Goal: Information Seeking & Learning: Find specific fact

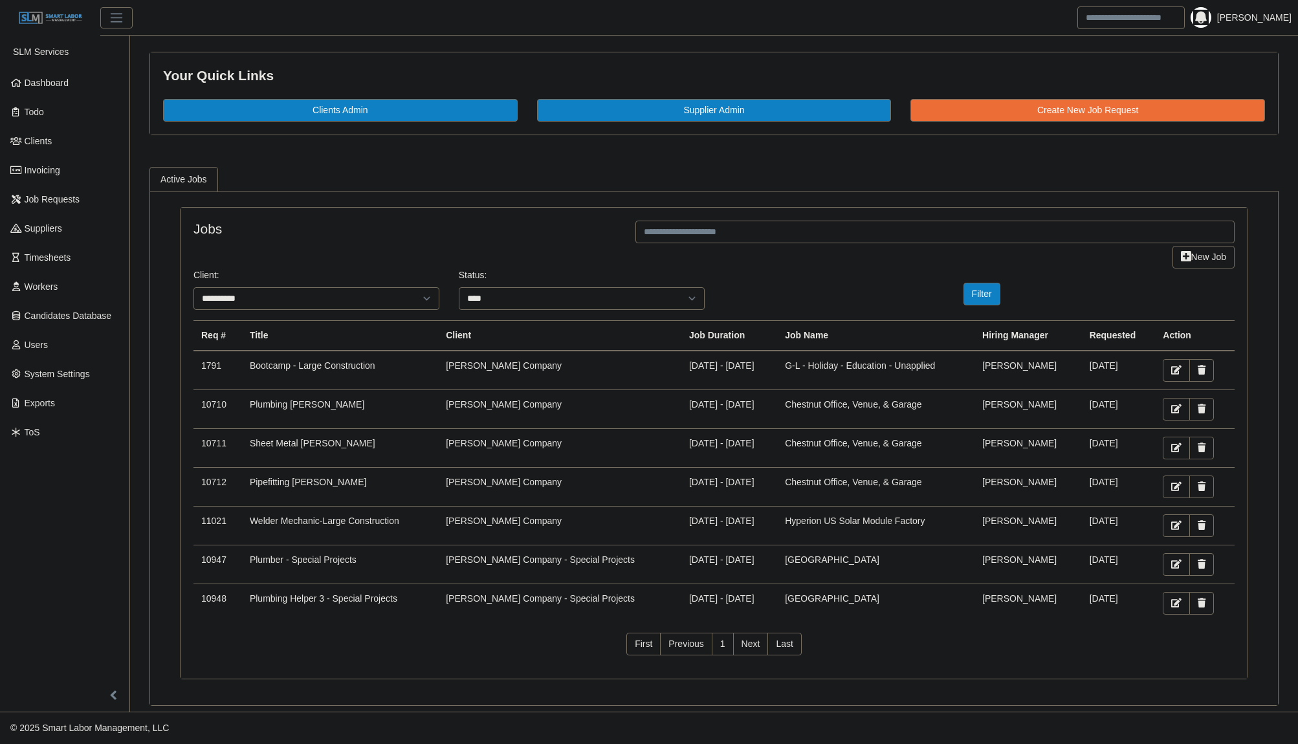
select select "****"
drag, startPoint x: 38, startPoint y: 324, endPoint x: 45, endPoint y: 296, distance: 29.2
click at [38, 324] on link "Candidates Database" at bounding box center [64, 316] width 129 height 29
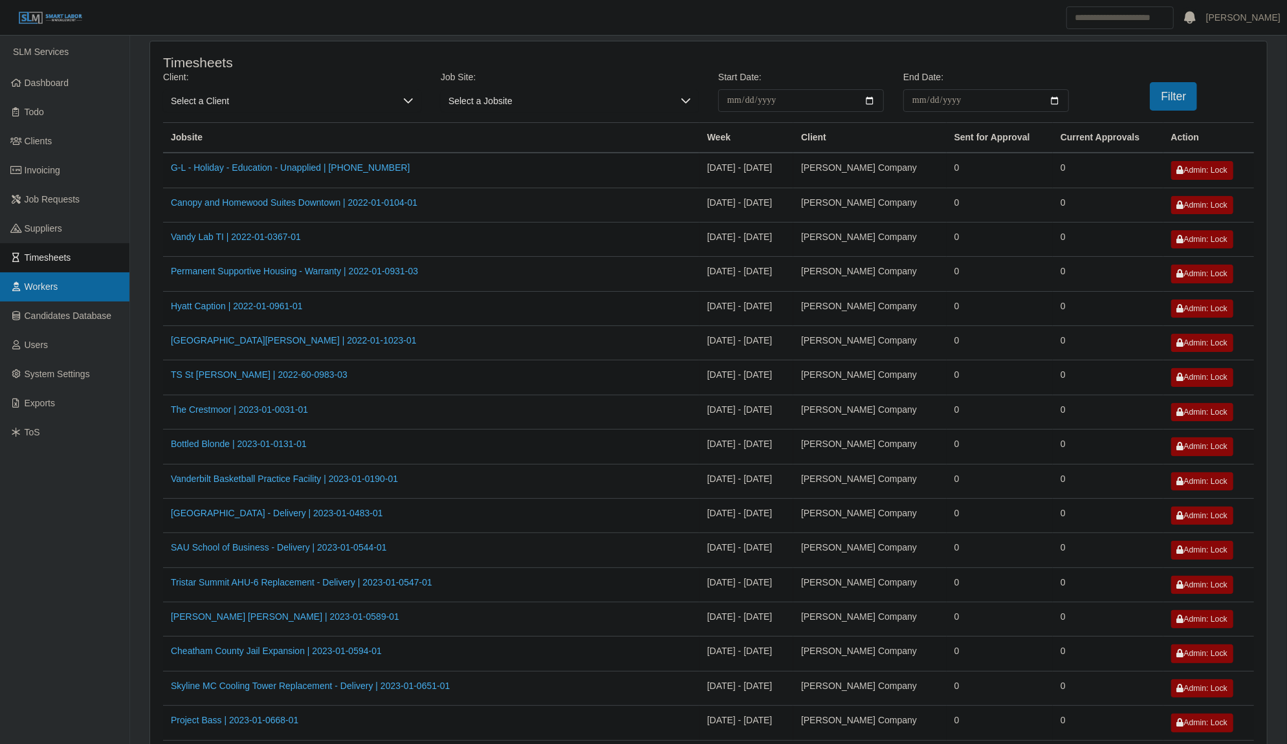
click at [63, 294] on link "Workers" at bounding box center [64, 286] width 129 height 29
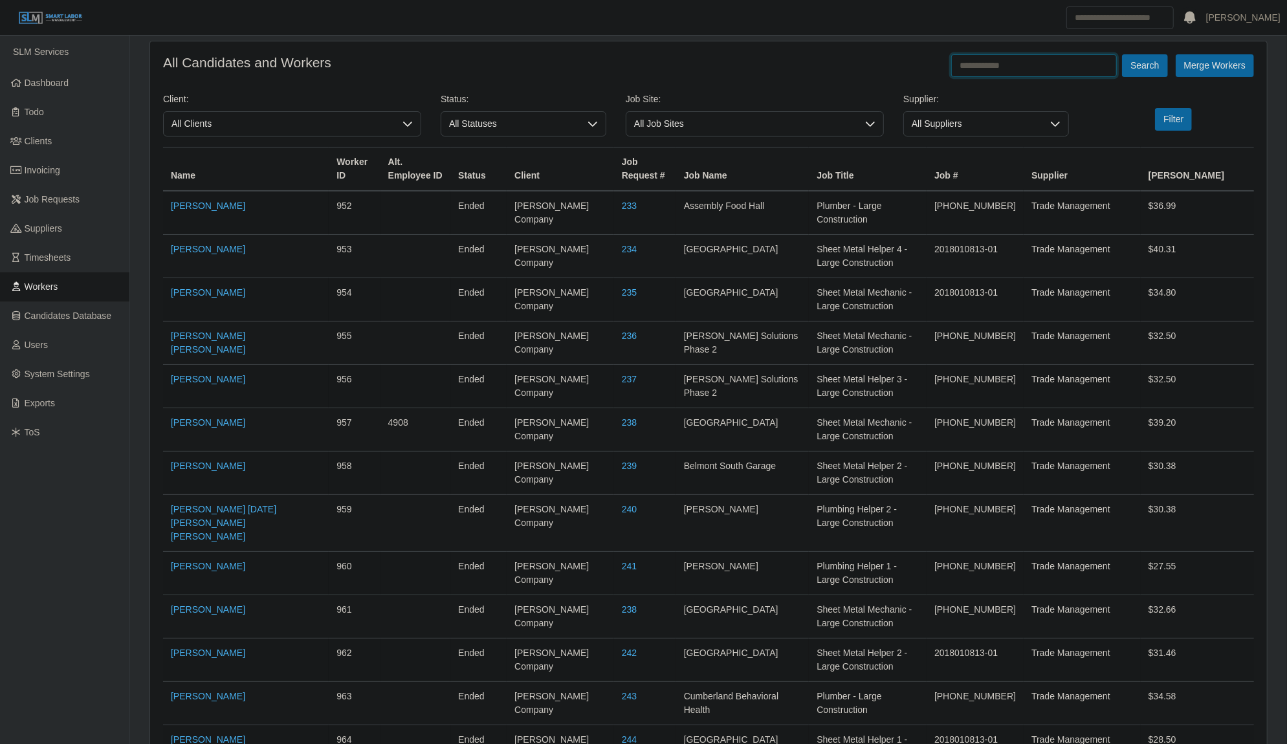
click at [1019, 71] on input "text" at bounding box center [1034, 65] width 166 height 23
click at [1122, 54] on button "Search" at bounding box center [1144, 65] width 45 height 23
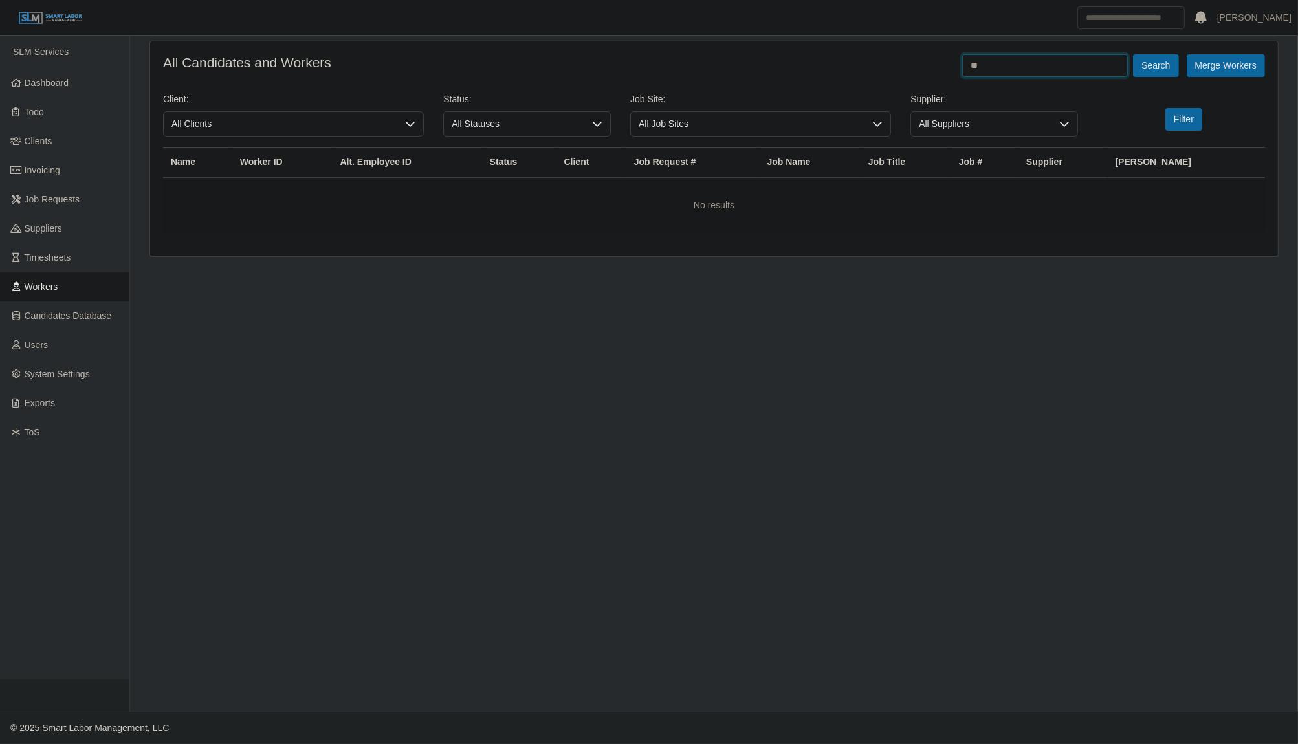
type input "*"
click at [1133, 54] on button "Search" at bounding box center [1155, 65] width 45 height 23
type input "*"
click at [1133, 54] on button "Search" at bounding box center [1155, 65] width 45 height 23
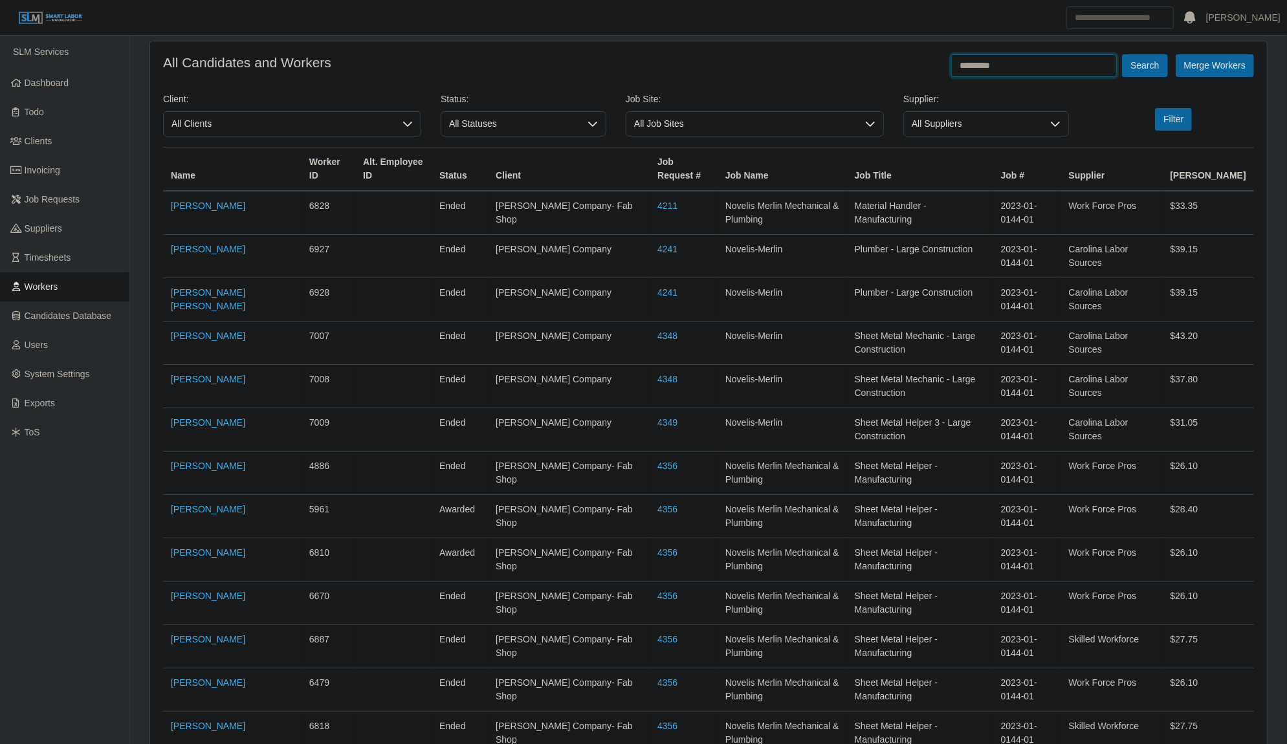
click at [1122, 54] on button "Search" at bounding box center [1144, 65] width 45 height 23
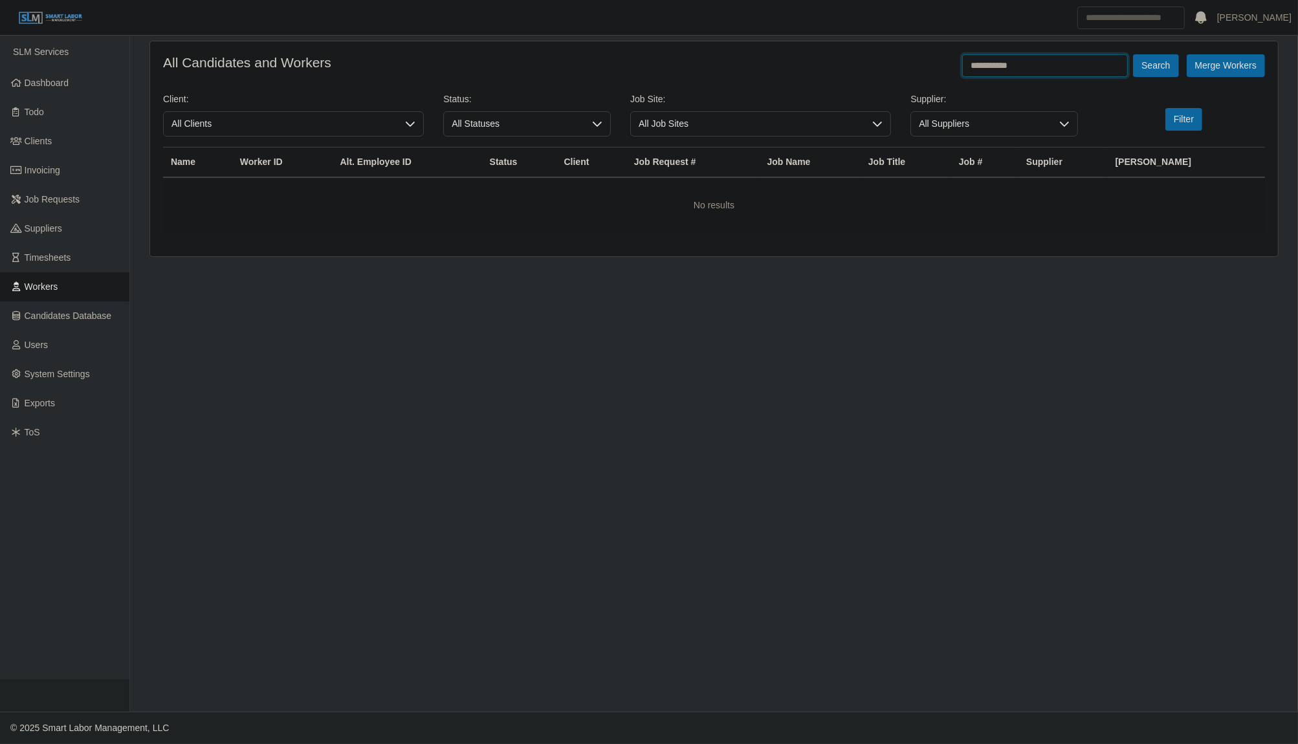
click at [1133, 54] on button "Search" at bounding box center [1155, 65] width 45 height 23
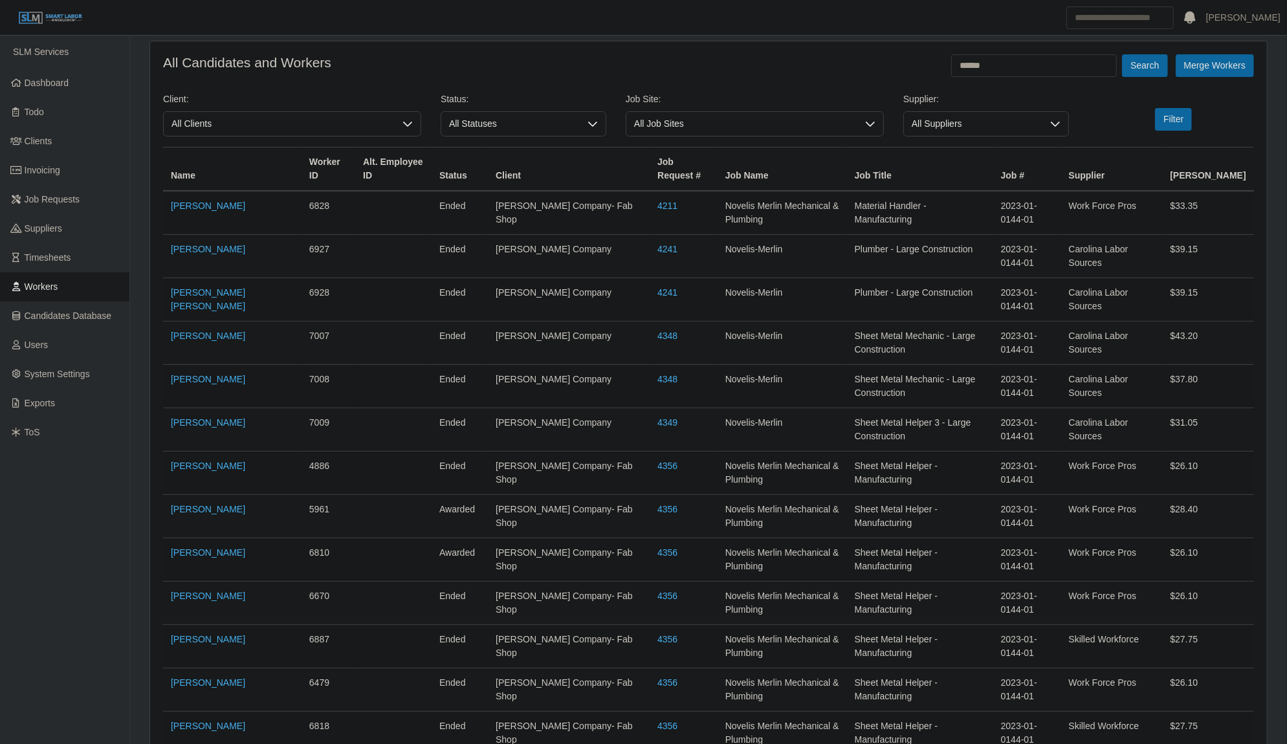
click at [1015, 55] on input "******" at bounding box center [1034, 65] width 166 height 23
type input "*"
click at [1122, 54] on button "Search" at bounding box center [1144, 65] width 45 height 23
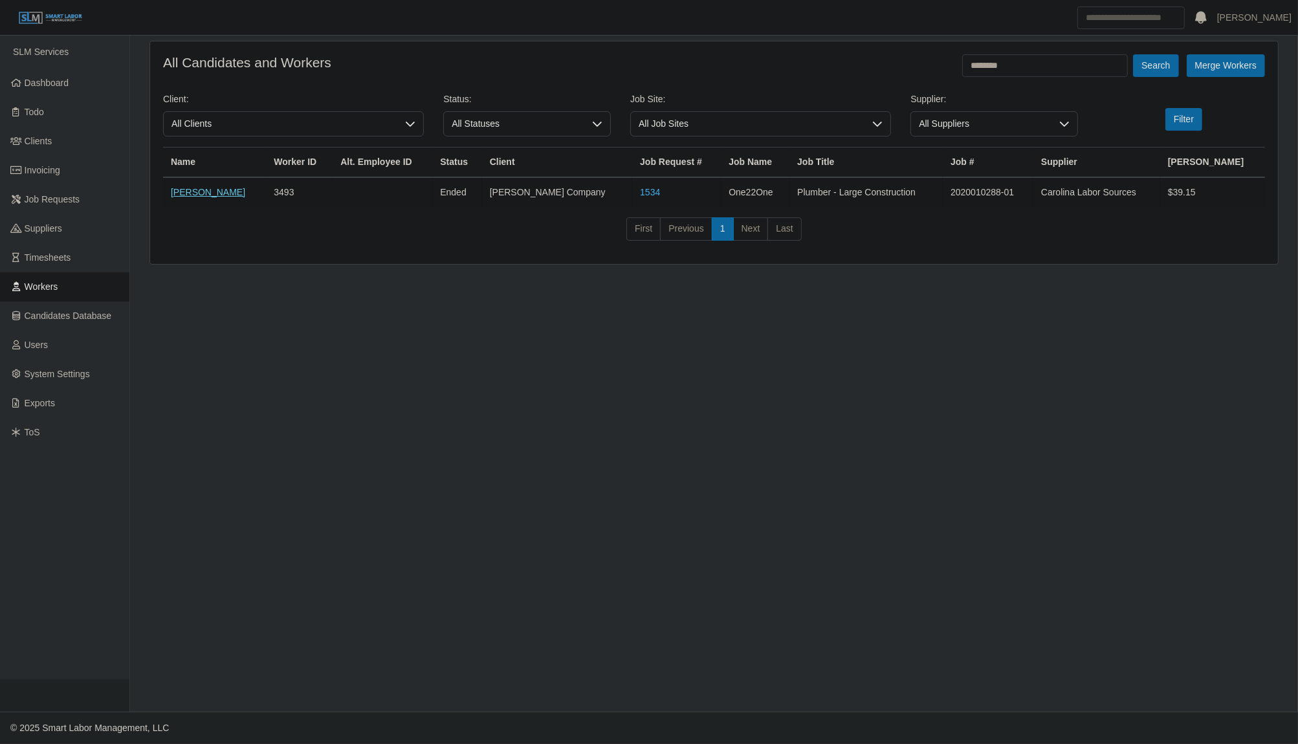
click at [235, 191] on link "OSCAR POLANCO ZAVALA" at bounding box center [208, 192] width 74 height 10
click at [1030, 66] on input "********" at bounding box center [1045, 65] width 166 height 23
click at [1133, 54] on button "Search" at bounding box center [1155, 65] width 45 height 23
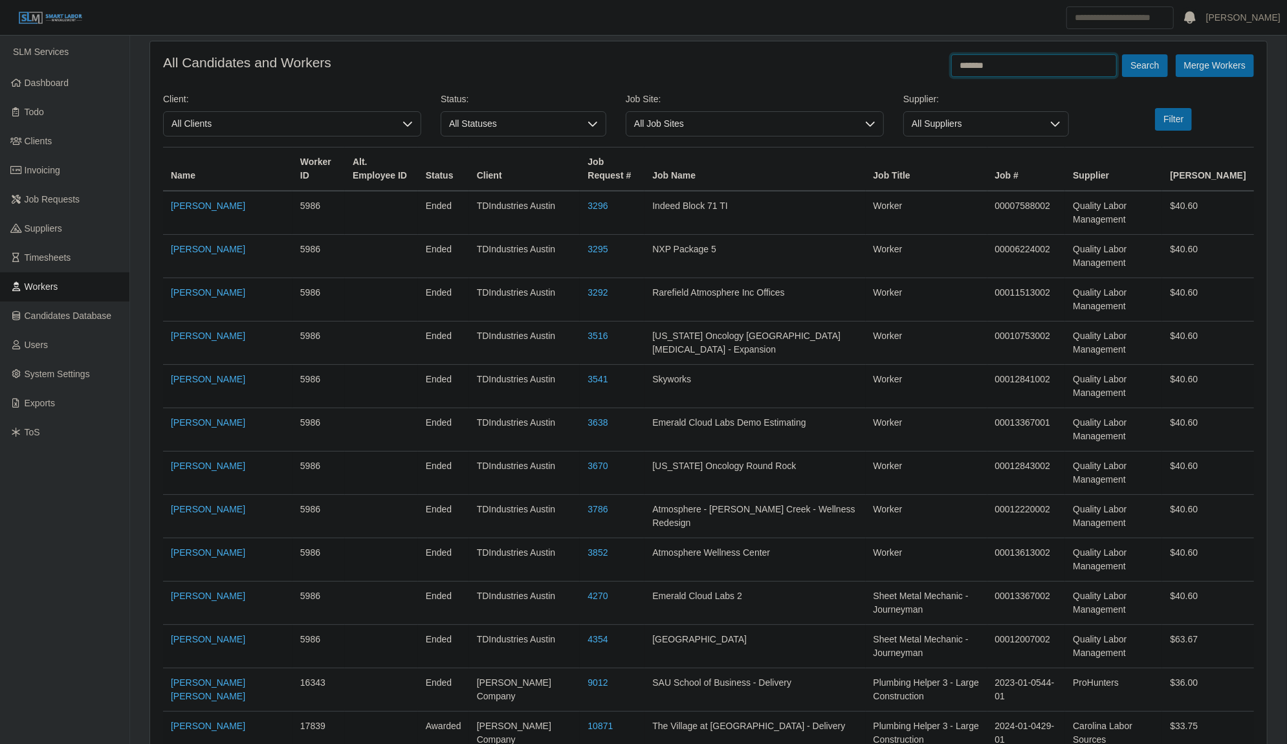
click at [1030, 66] on input "*******" at bounding box center [1034, 65] width 166 height 23
click at [1122, 54] on button "Search" at bounding box center [1144, 65] width 45 height 23
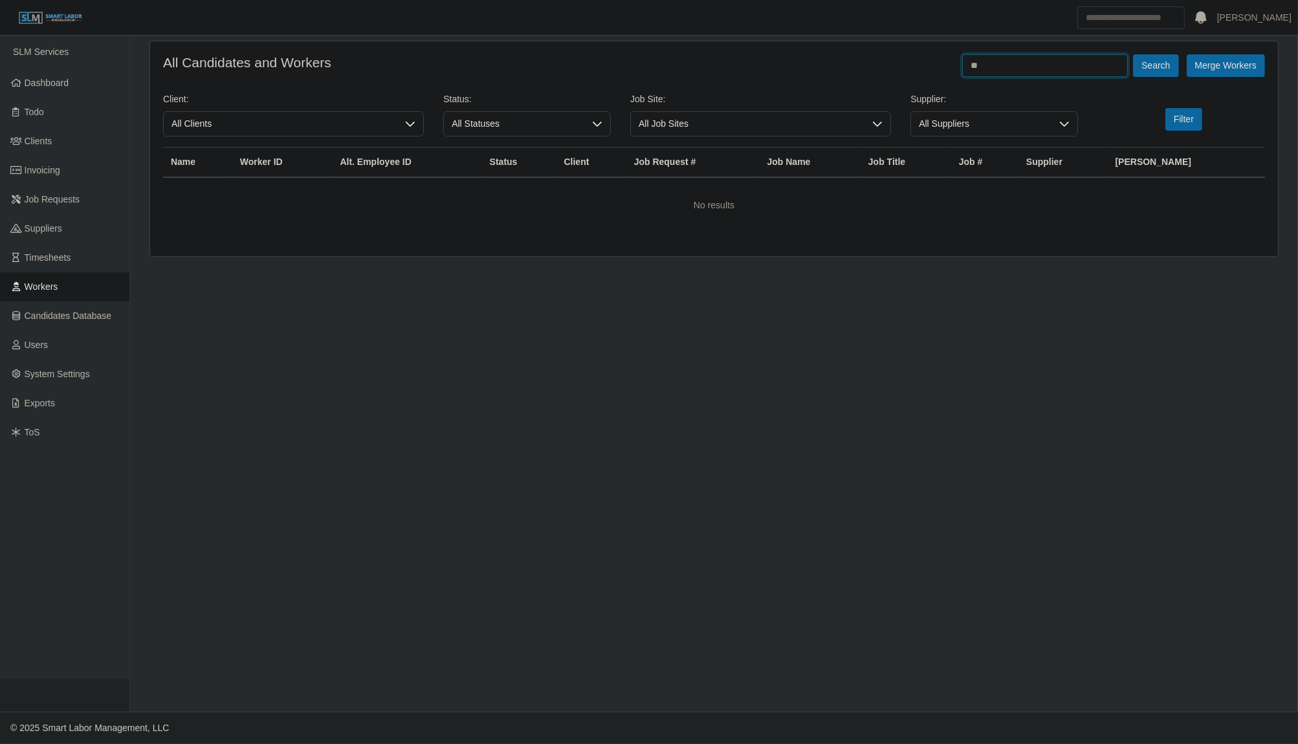
type input "*"
click at [1133, 54] on button "Search" at bounding box center [1155, 65] width 45 height 23
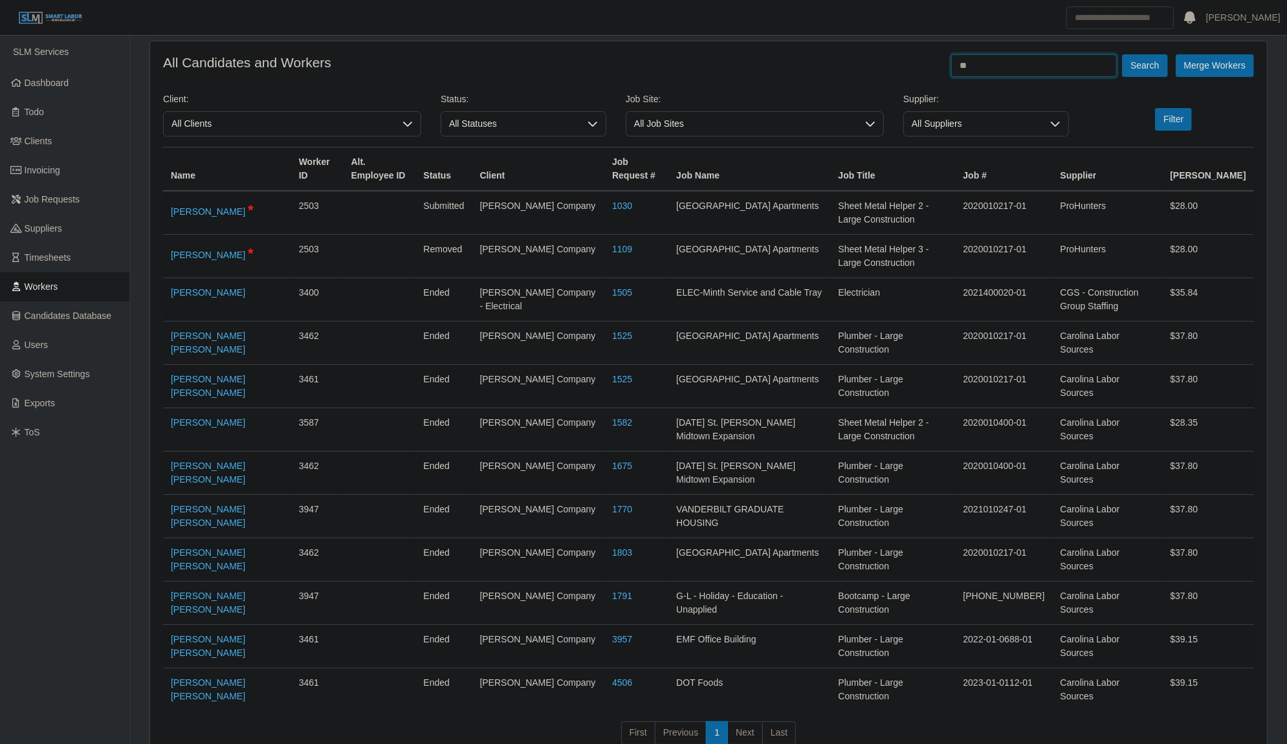
type input "*"
click at [1122, 54] on button "Search" at bounding box center [1144, 65] width 45 height 23
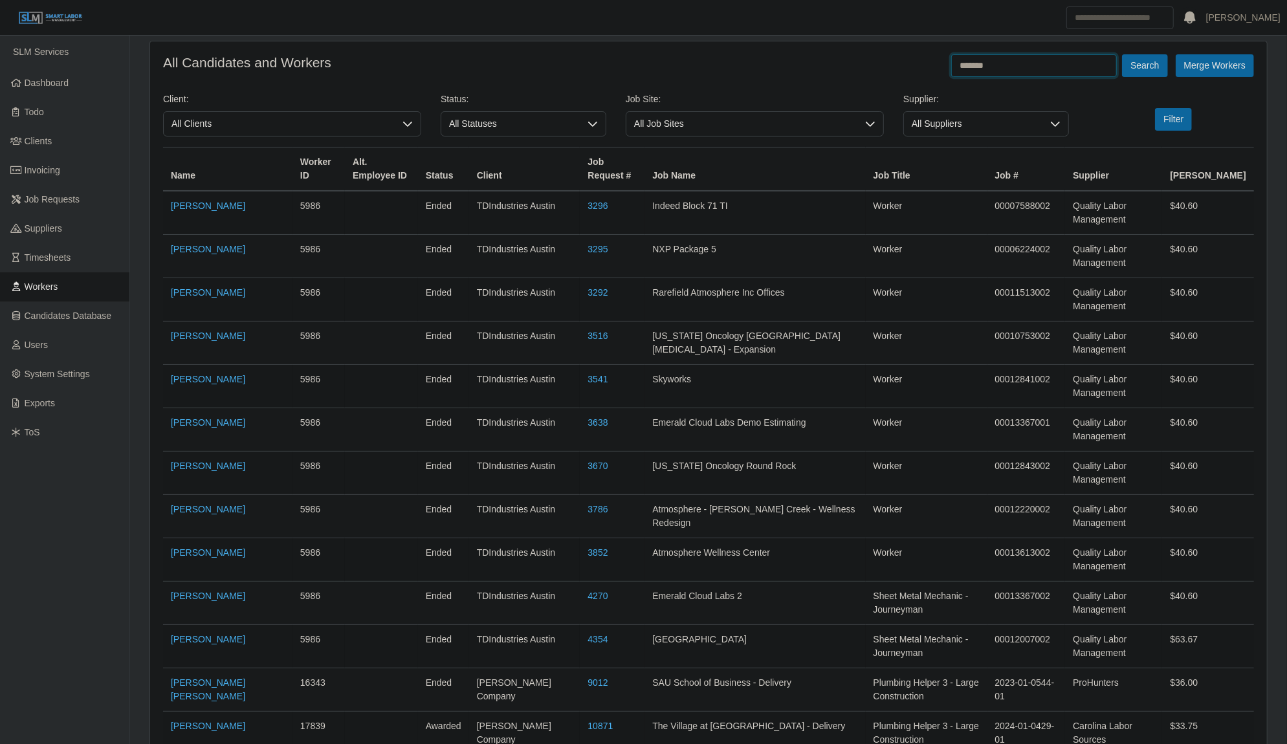
scroll to position [71, 0]
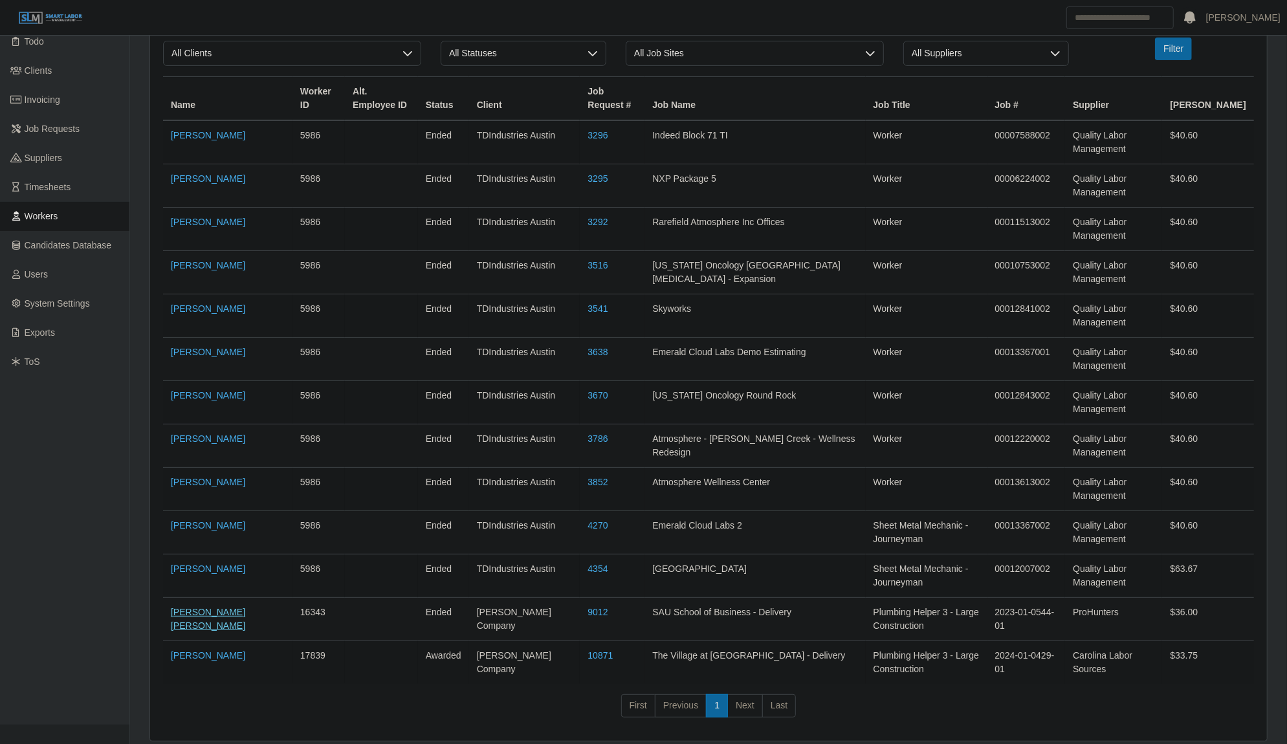
click at [195, 623] on link "Nicolas Hernandez Sanchez" at bounding box center [208, 619] width 74 height 24
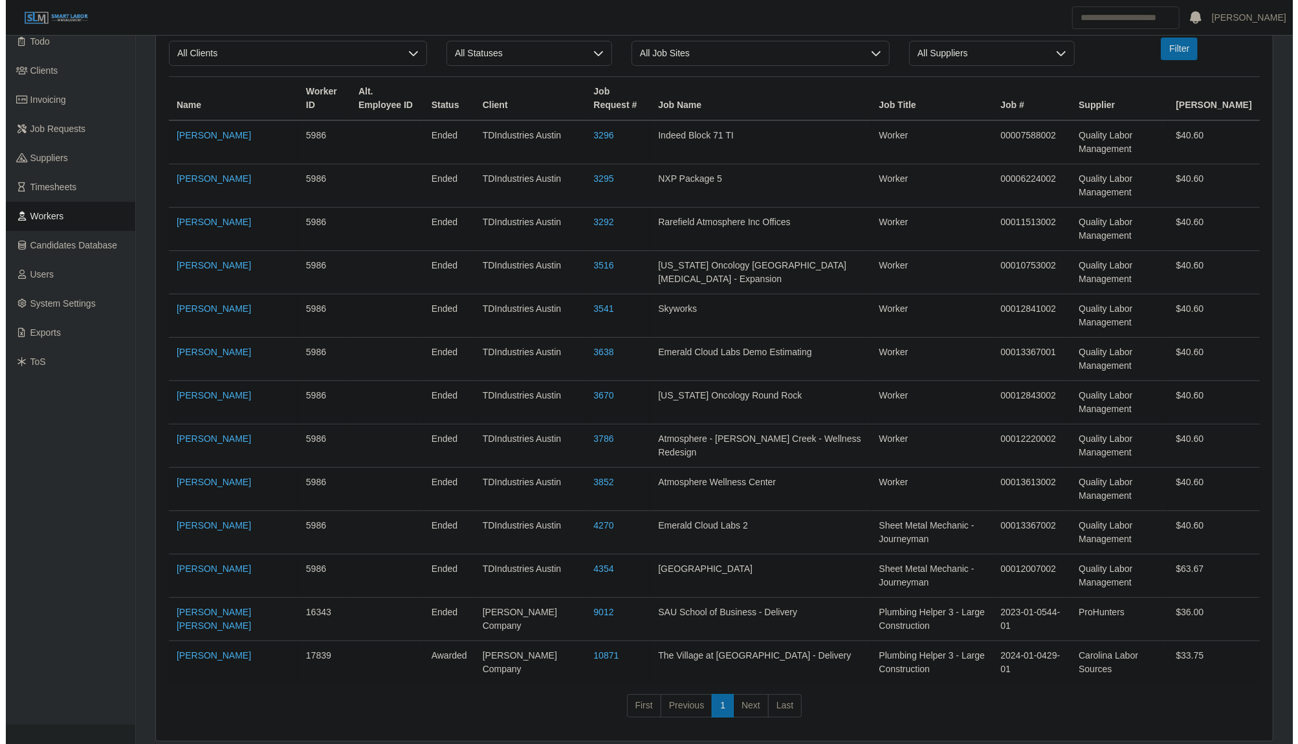
scroll to position [0, 0]
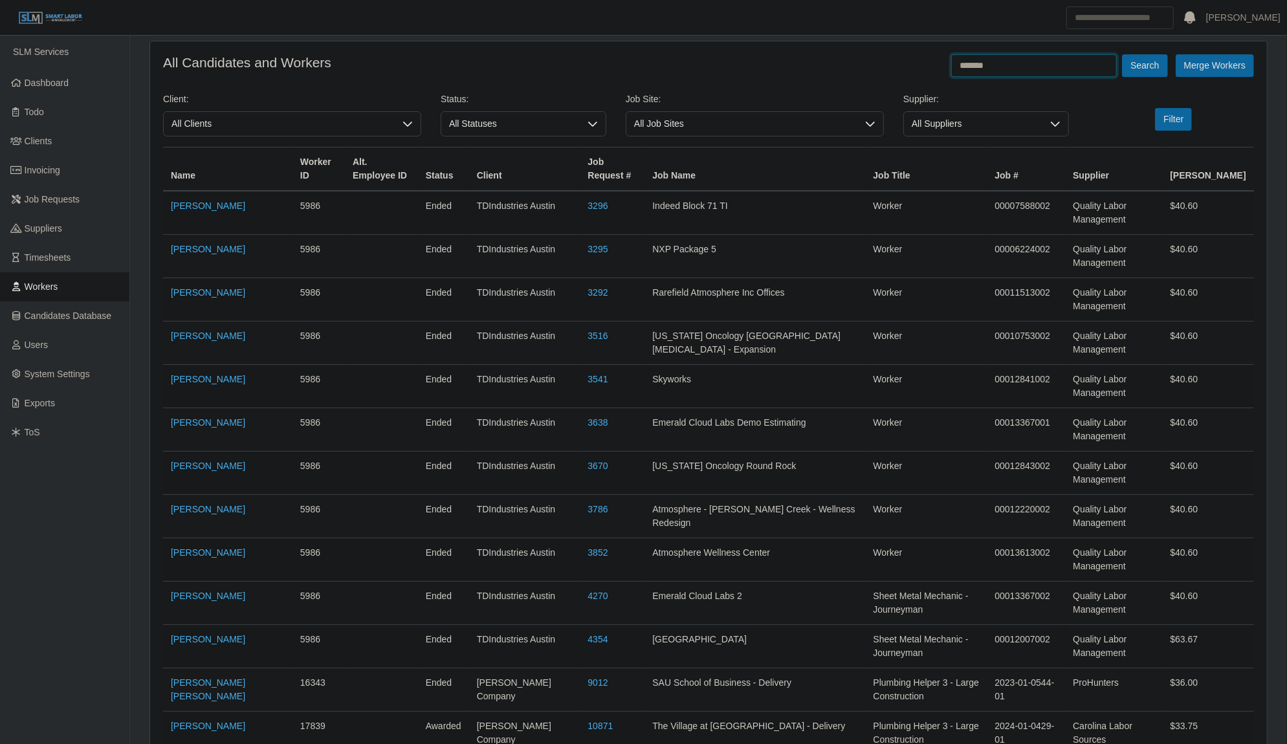
click at [1001, 71] on input "*******" at bounding box center [1034, 65] width 166 height 23
click at [1122, 54] on button "Search" at bounding box center [1144, 65] width 45 height 23
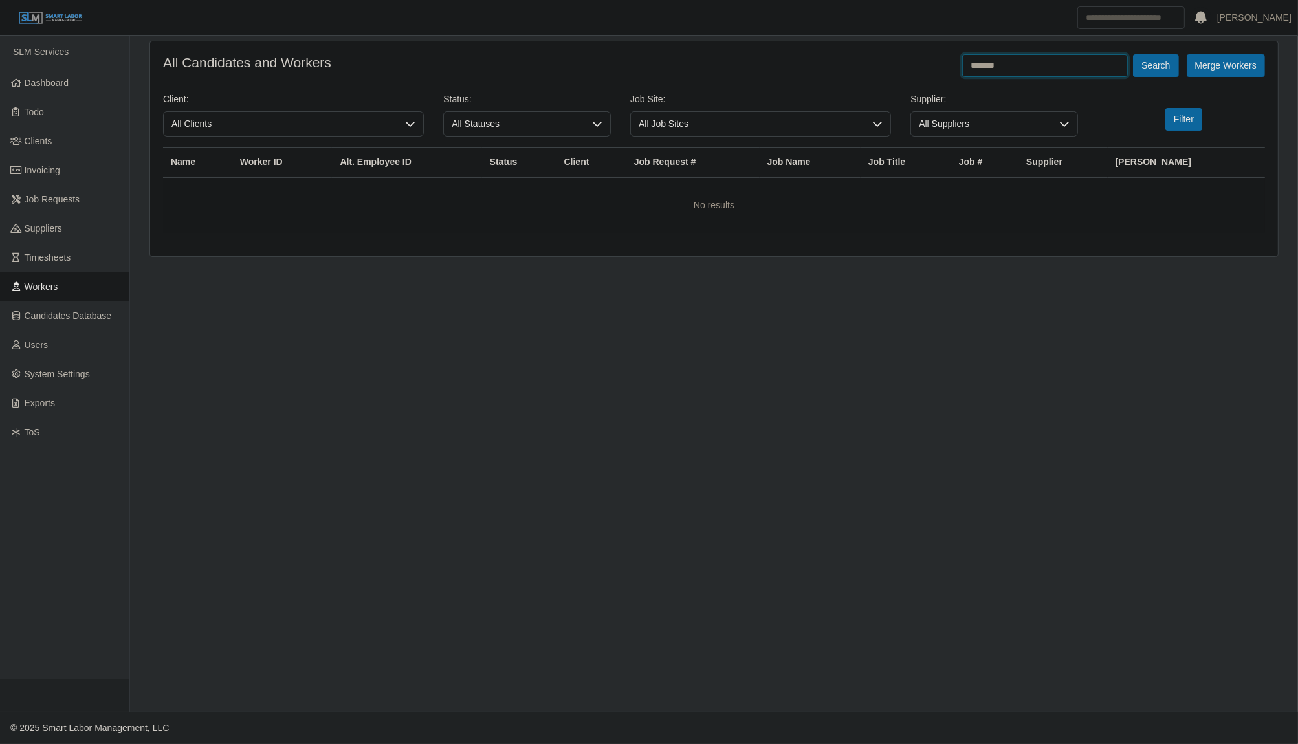
click at [1000, 71] on input "*******" at bounding box center [1045, 65] width 166 height 23
type input "*"
click at [1133, 54] on button "Search" at bounding box center [1155, 65] width 45 height 23
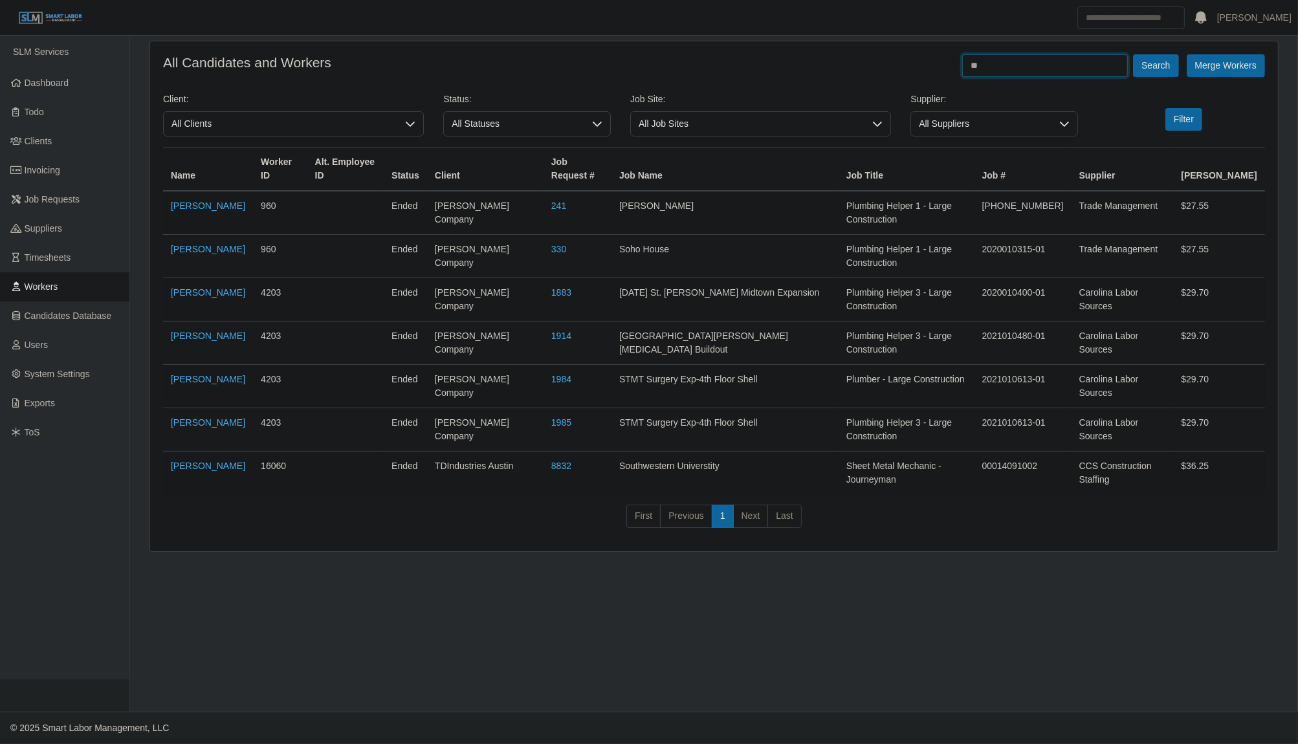
type input "*"
type input "*****"
click at [1133, 54] on button "Search" at bounding box center [1155, 65] width 45 height 23
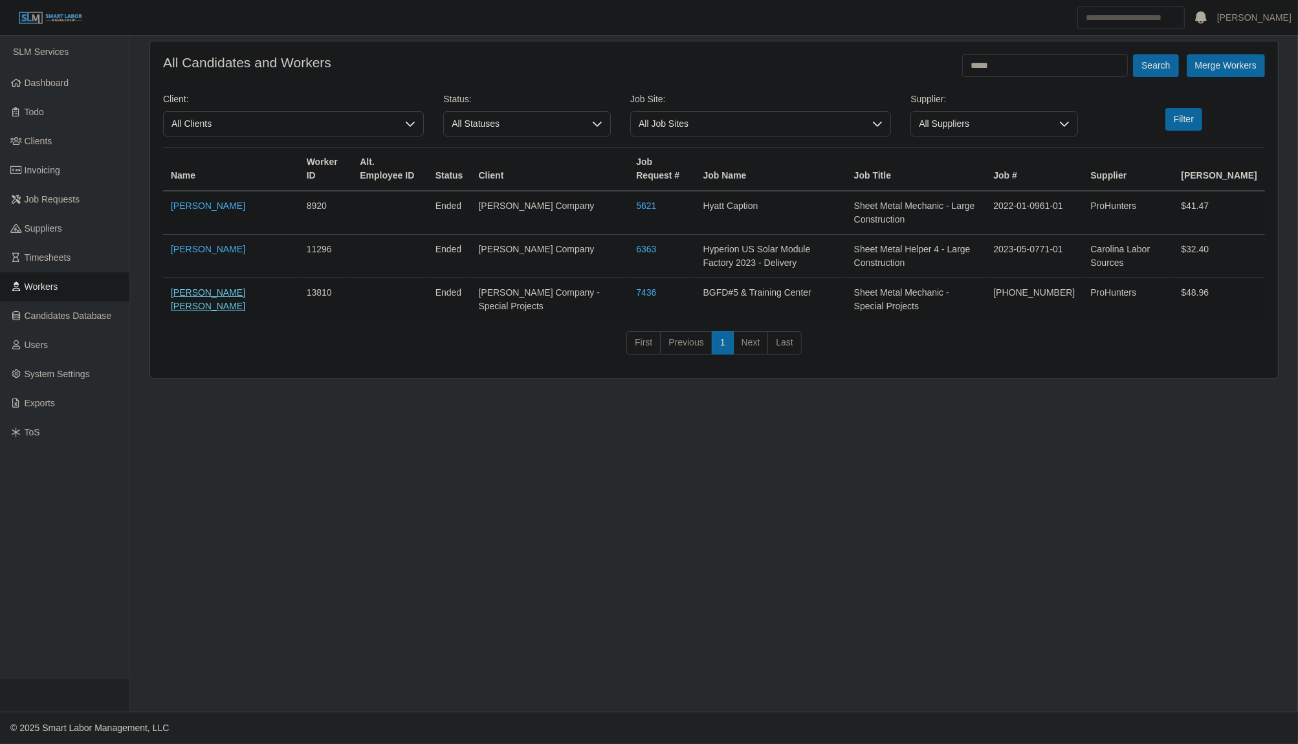
click at [192, 301] on link "Juan Rivas Hernandez" at bounding box center [208, 299] width 74 height 24
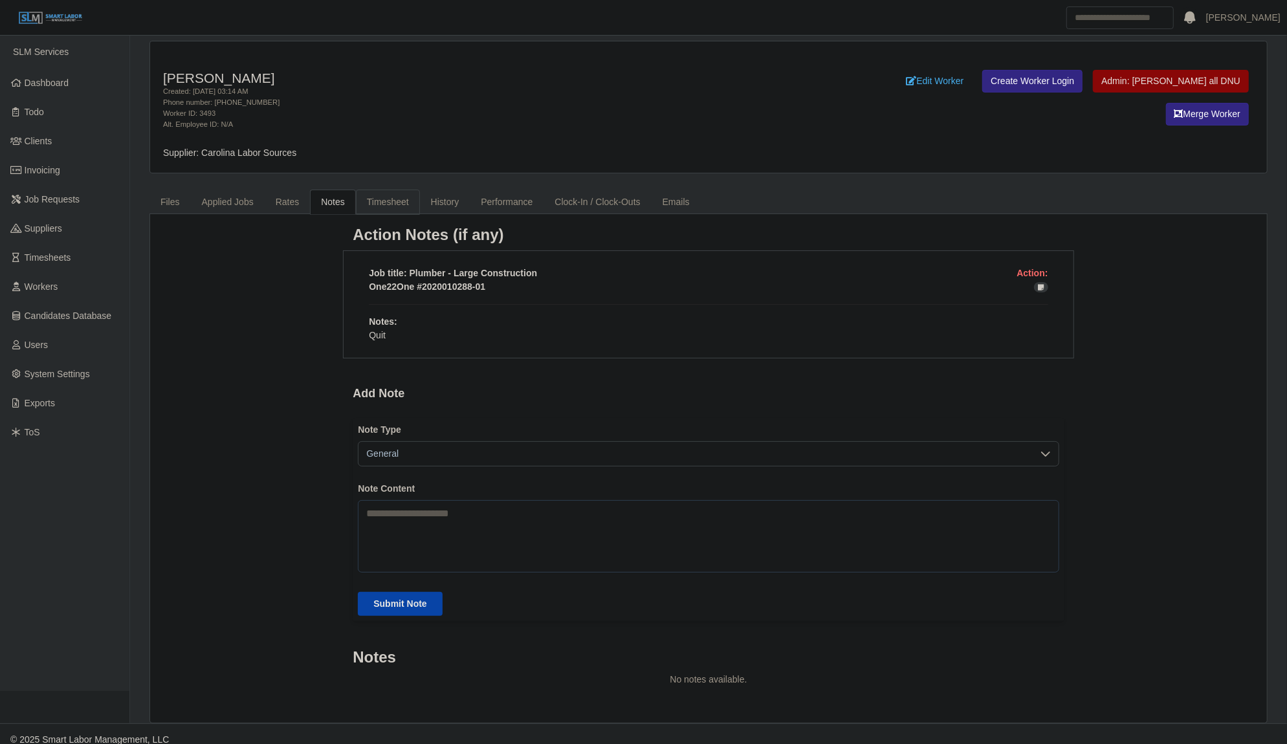
click at [379, 202] on link "Timesheet" at bounding box center [388, 202] width 64 height 25
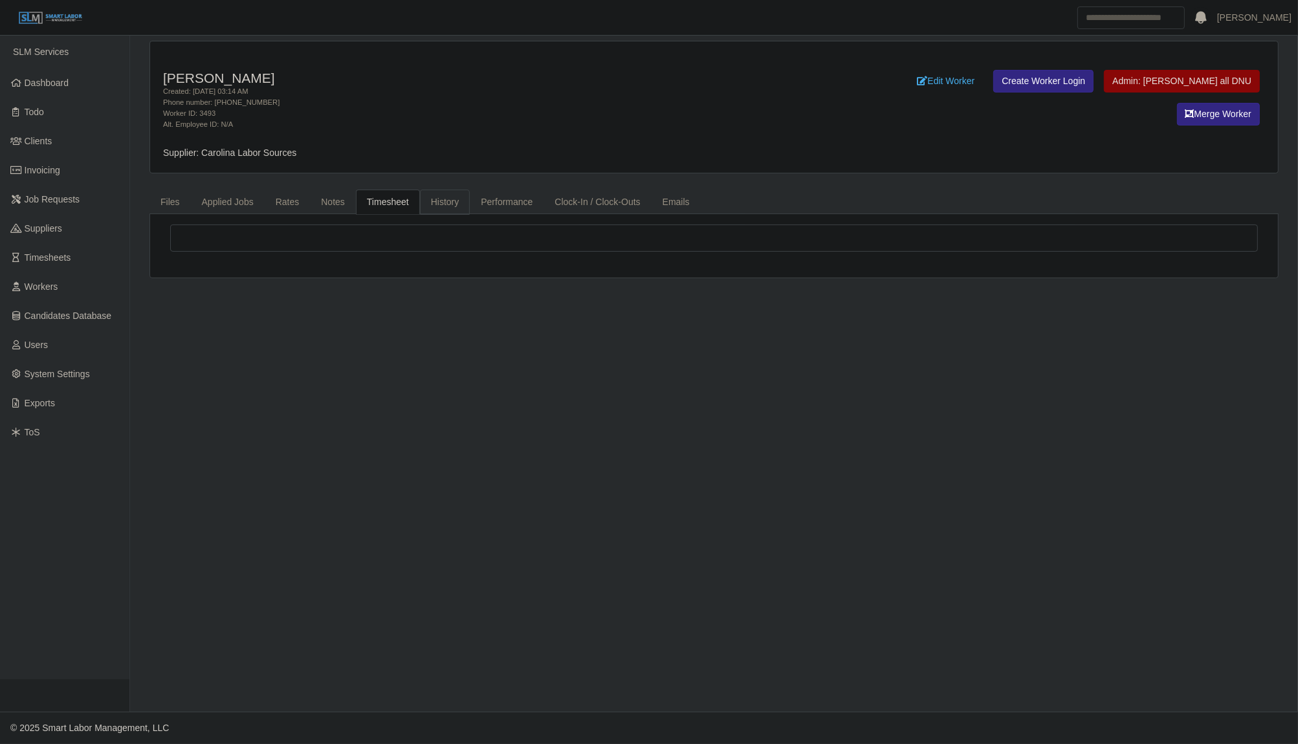
click at [420, 202] on link "History" at bounding box center [445, 202] width 50 height 25
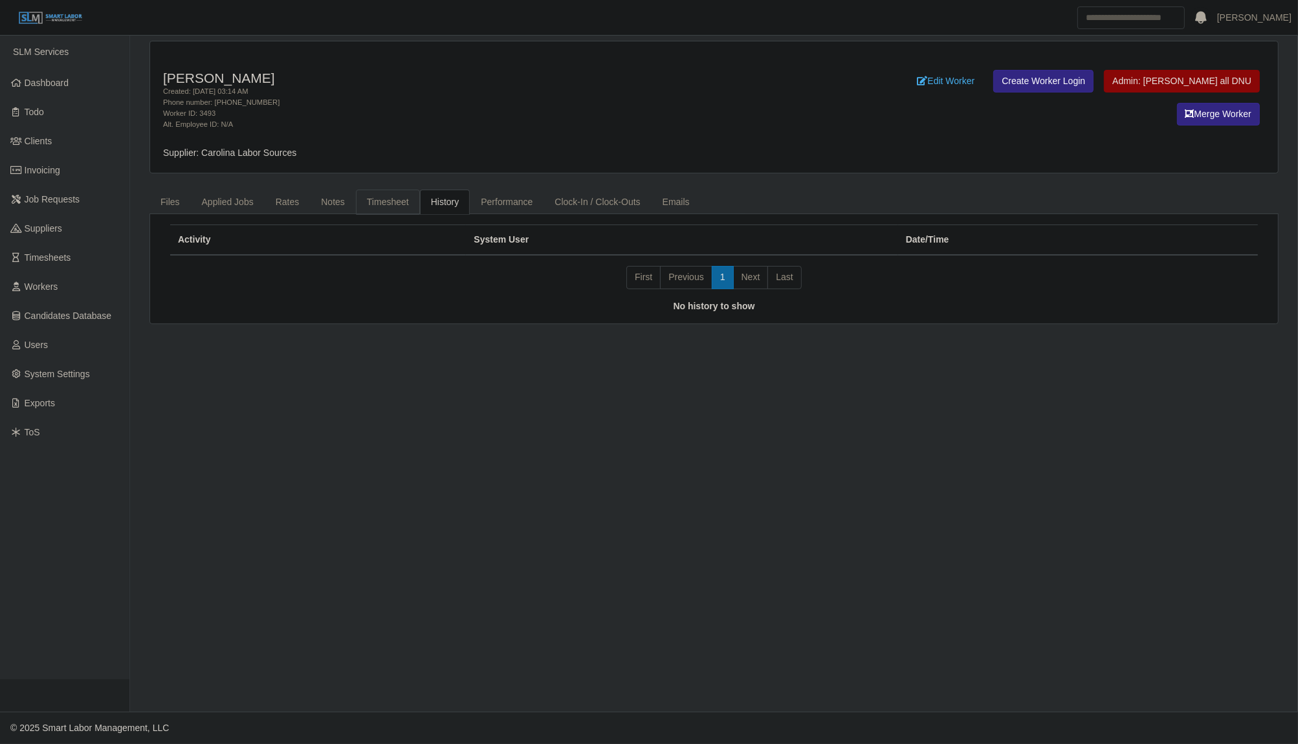
click at [385, 202] on link "Timesheet" at bounding box center [388, 202] width 64 height 25
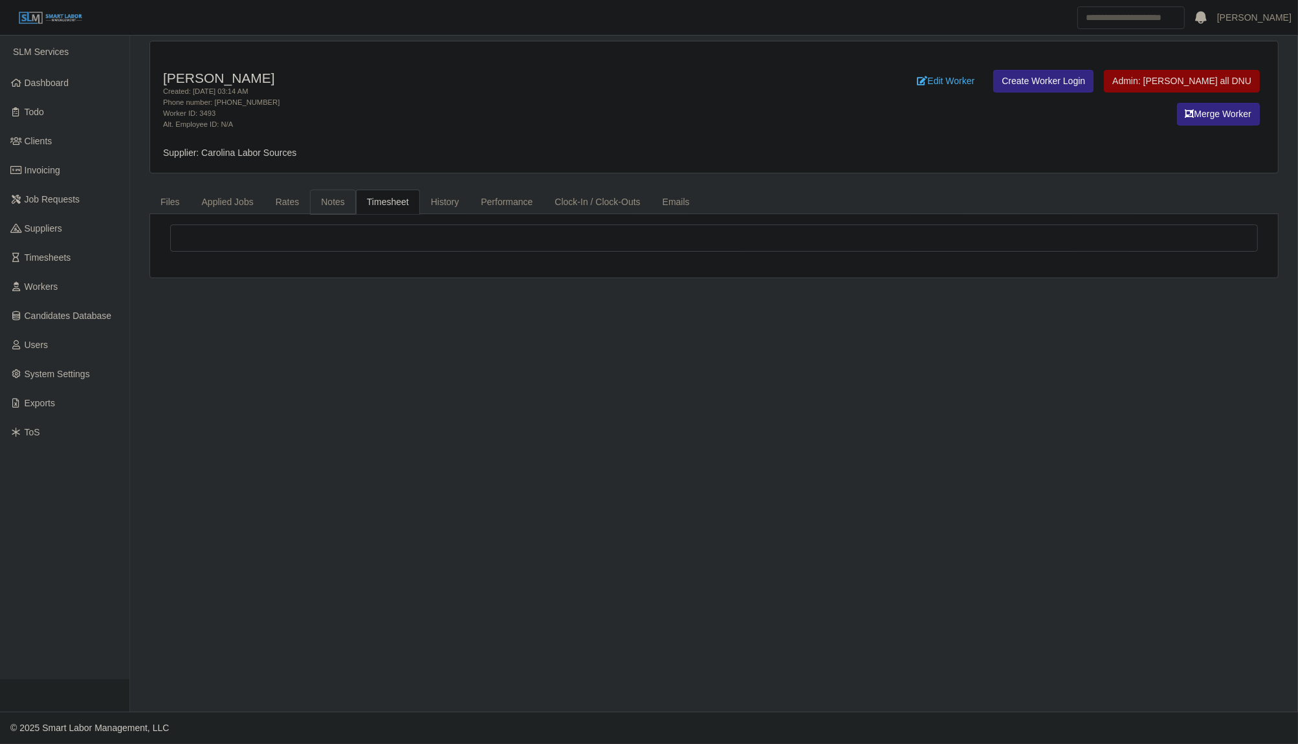
click at [322, 197] on link "Notes" at bounding box center [333, 202] width 46 height 25
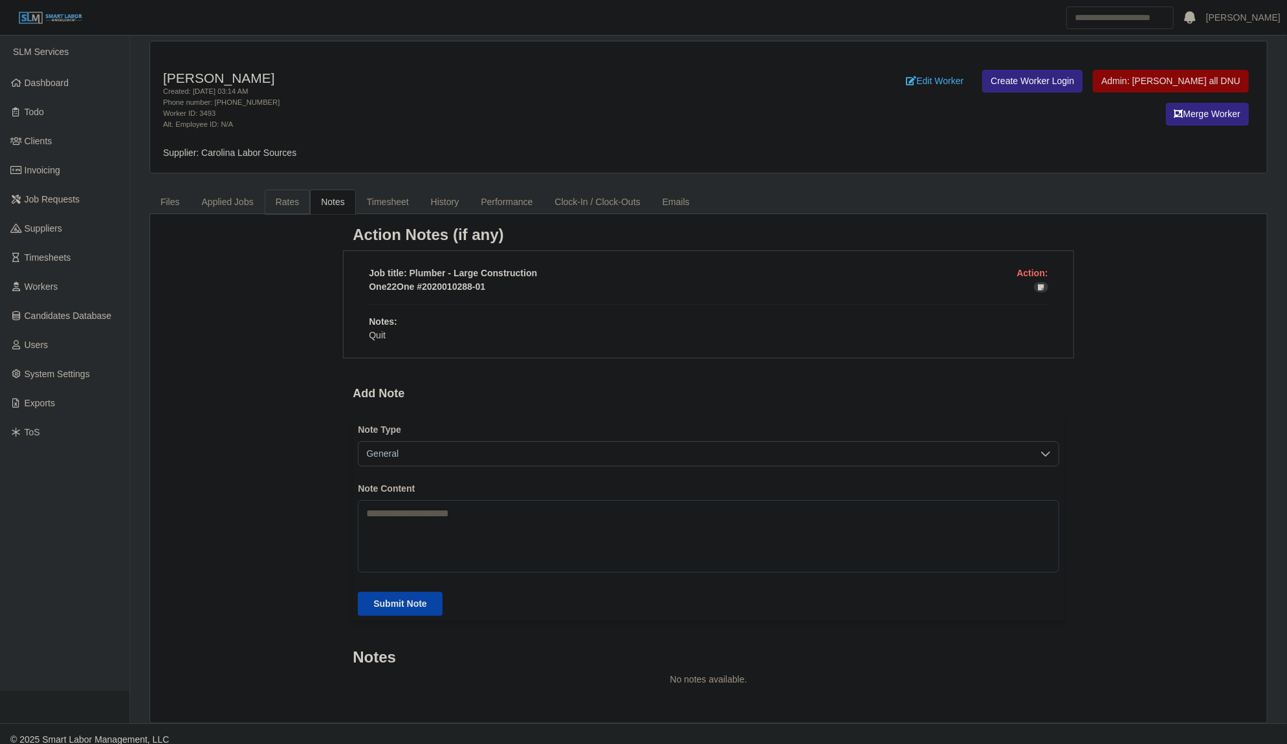
click at [301, 201] on link "Rates" at bounding box center [288, 202] width 46 height 25
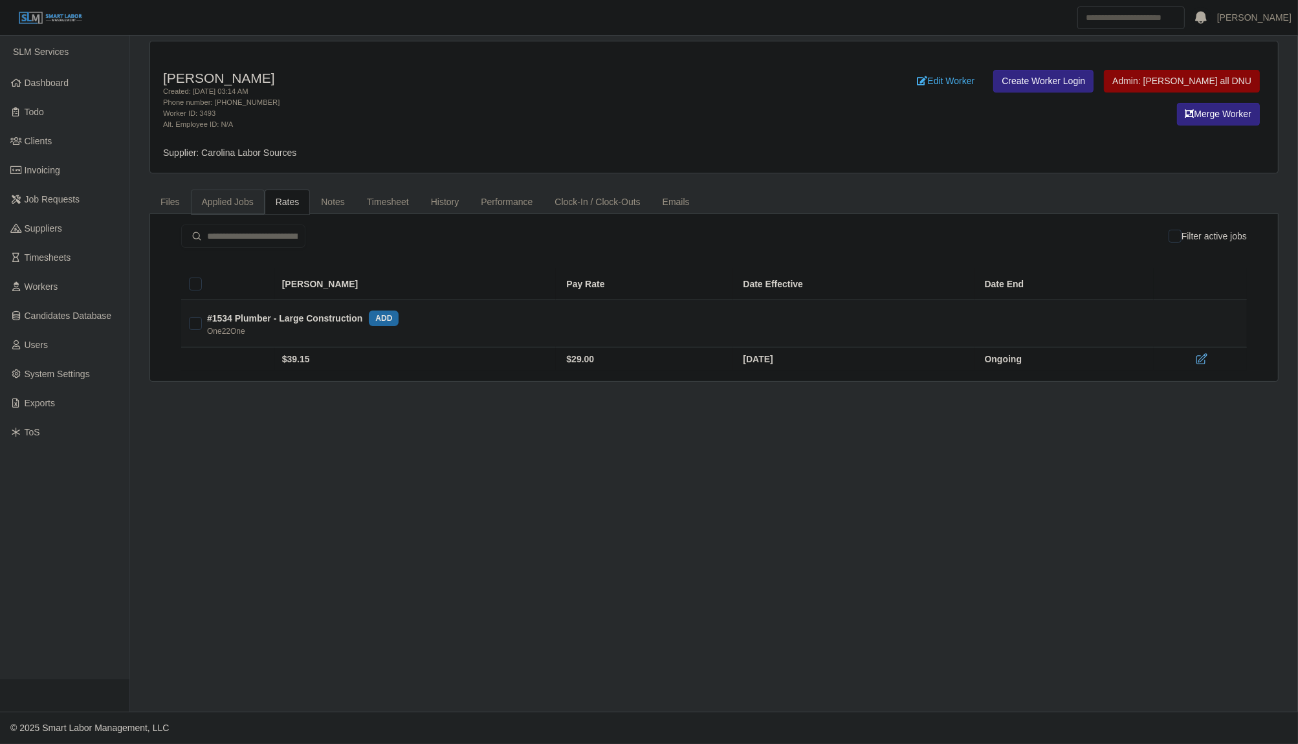
click at [223, 204] on link "Applied Jobs" at bounding box center [228, 202] width 74 height 25
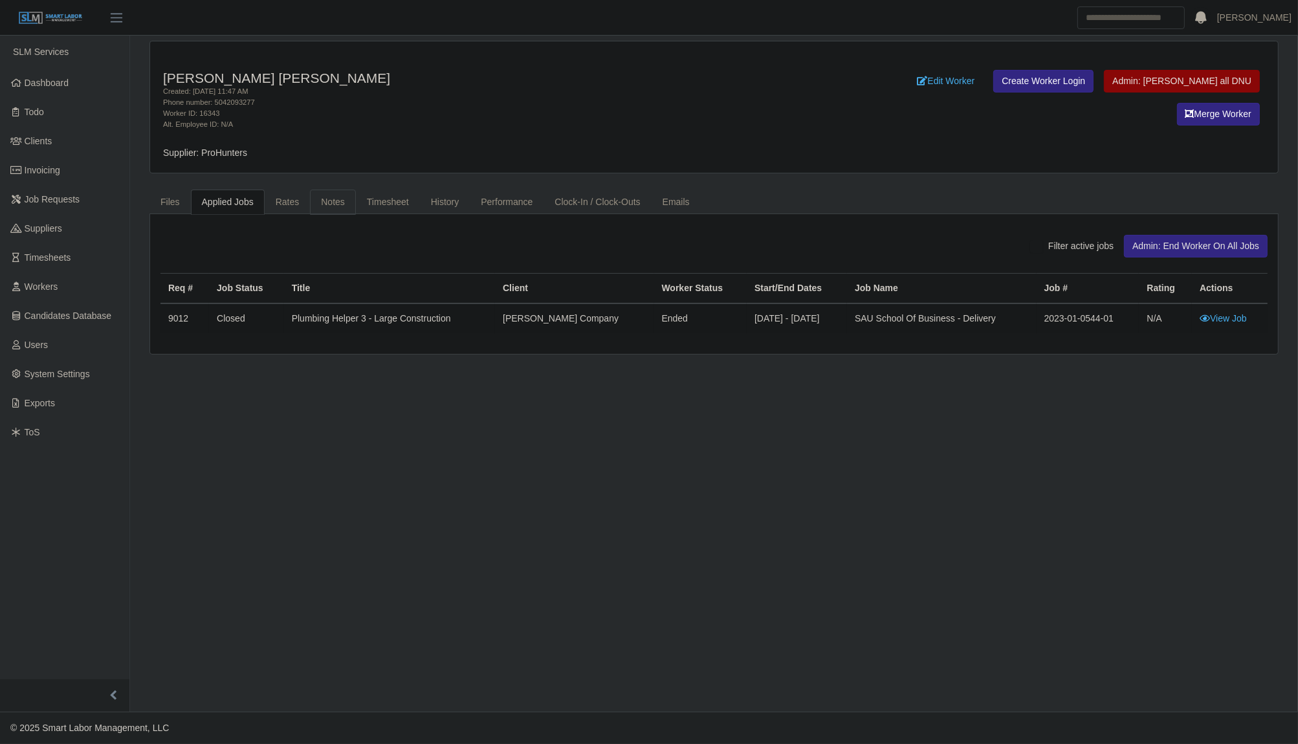
click at [333, 194] on link "Notes" at bounding box center [333, 202] width 46 height 25
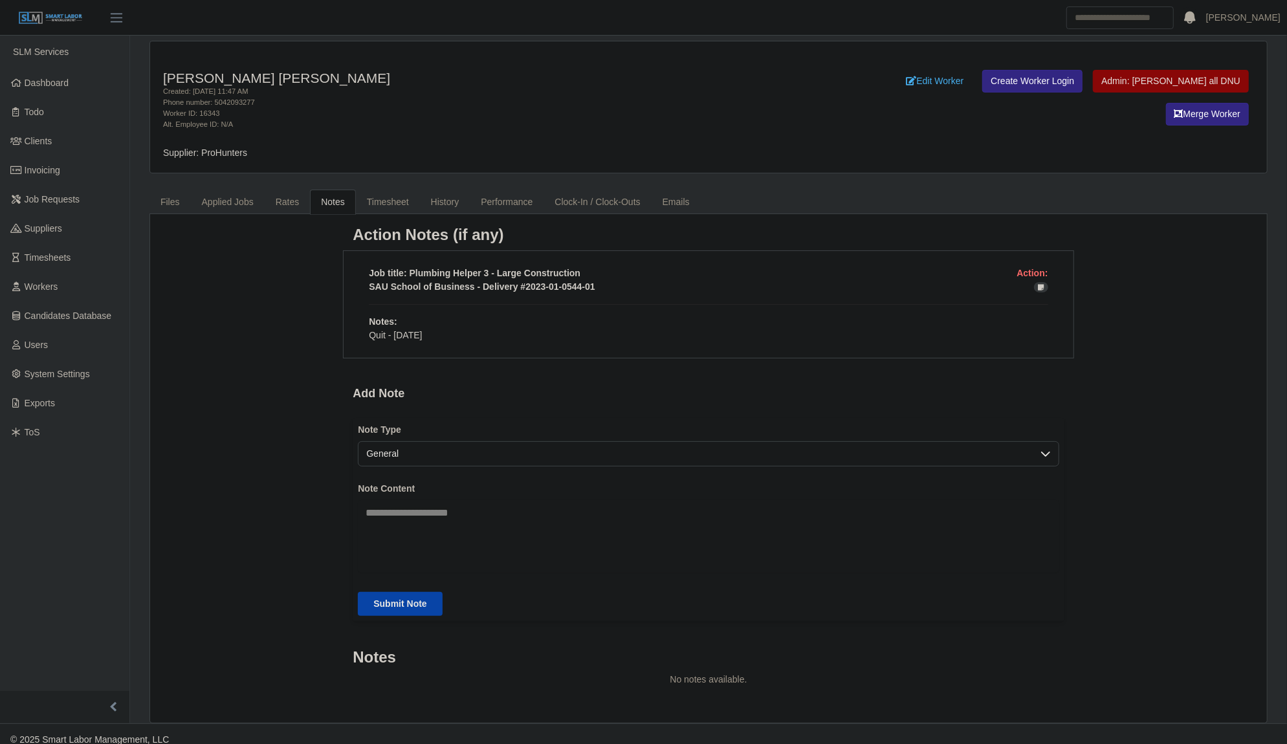
click at [424, 332] on p "Quit - [DATE]" at bounding box center [708, 336] width 679 height 14
drag, startPoint x: 421, startPoint y: 330, endPoint x: 366, endPoint y: 340, distance: 55.2
click at [366, 340] on div "Notes: Quit - [DATE]" at bounding box center [708, 328] width 698 height 27
copy p "Quit - [DATE]"
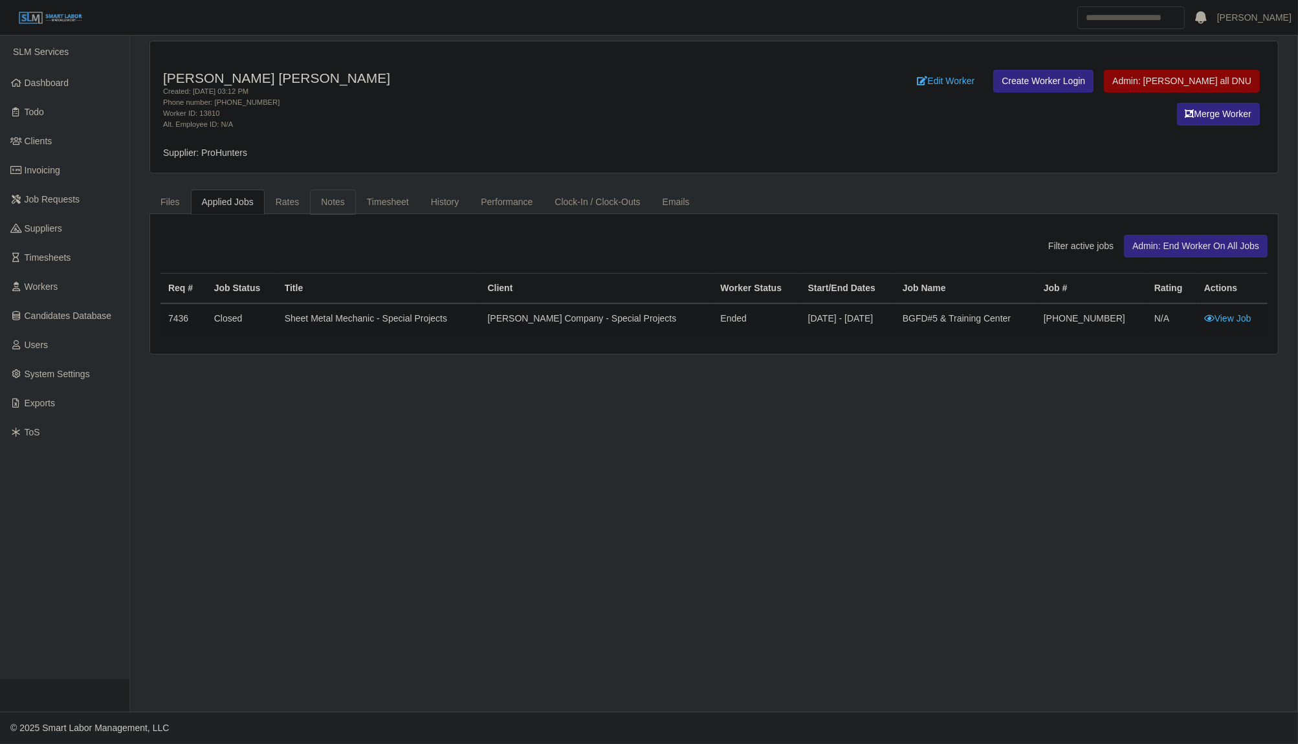
click at [324, 206] on link "Notes" at bounding box center [333, 202] width 46 height 25
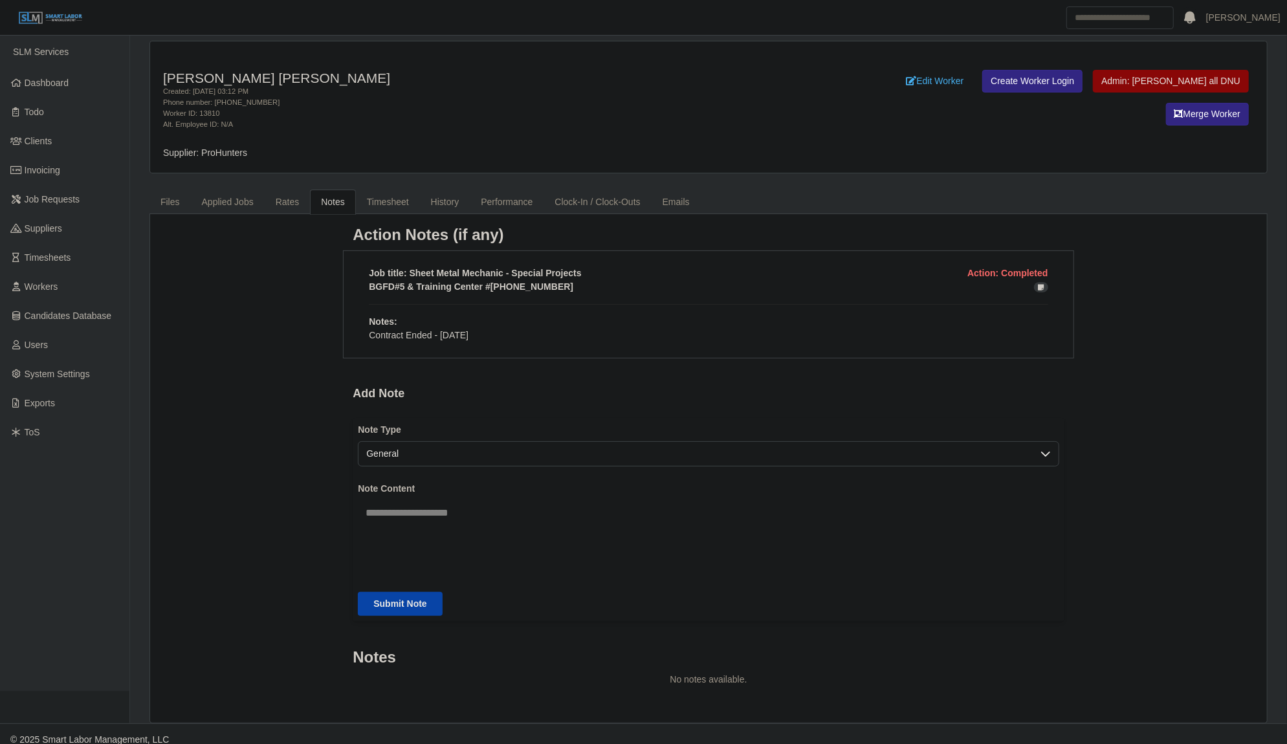
drag, startPoint x: 469, startPoint y: 333, endPoint x: 366, endPoint y: 337, distance: 103.6
click at [366, 337] on div "Notes: Contract Ended - 9/27/24" at bounding box center [708, 328] width 698 height 27
copy p "Contract Ended - 9/27/24"
